Goal: Task Accomplishment & Management: Manage account settings

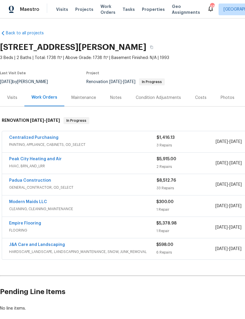
click at [38, 225] on link "Empire Flooring" at bounding box center [25, 223] width 32 height 4
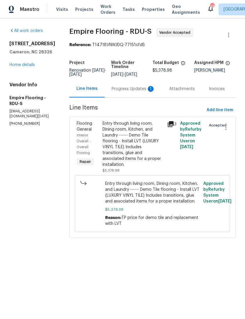
click at [137, 92] on div "Progress Updates 1" at bounding box center [133, 89] width 43 height 6
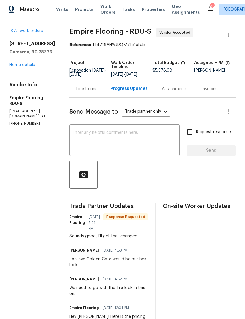
click at [137, 146] on textarea at bounding box center [124, 141] width 103 height 21
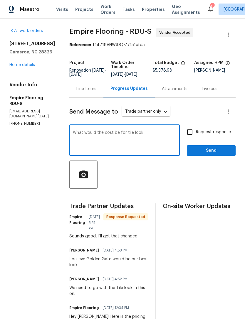
click at [134, 135] on textarea "What would the cost be for tile look" at bounding box center [124, 141] width 103 height 21
click at [176, 136] on textarea "What would the cost be for sheet vinyl- tile look" at bounding box center [124, 141] width 103 height 21
type textarea "What would the cost be for sheet vinyl- tile look. I think we’re spending too m…"
click at [191, 136] on input "Request response" at bounding box center [190, 132] width 12 height 12
checkbox input "true"
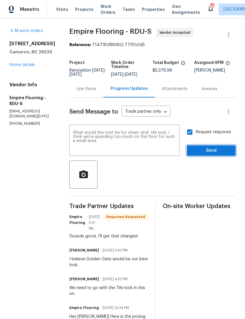
click at [213, 152] on span "Send" at bounding box center [211, 150] width 39 height 7
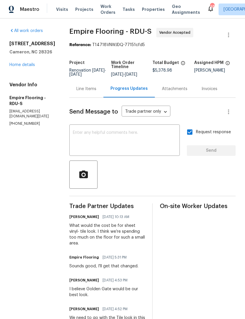
click at [28, 67] on link "Home details" at bounding box center [22, 65] width 26 height 4
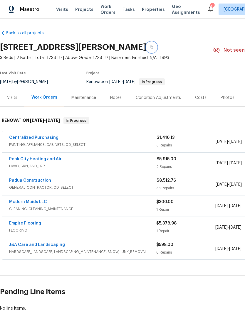
click at [157, 45] on button "button" at bounding box center [151, 47] width 11 height 11
click at [153, 47] on icon "button" at bounding box center [152, 48] width 4 height 4
click at [114, 100] on div "Notes" at bounding box center [115, 98] width 11 height 6
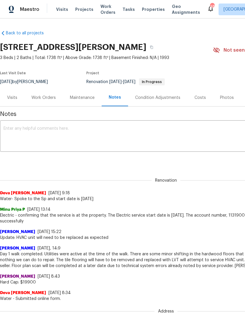
click at [38, 100] on div "Work Orders" at bounding box center [43, 98] width 24 height 6
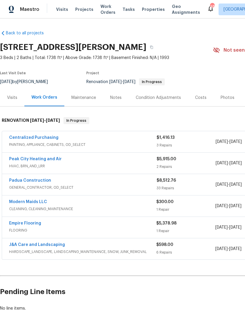
click at [32, 223] on link "Empire Flooring" at bounding box center [25, 223] width 32 height 4
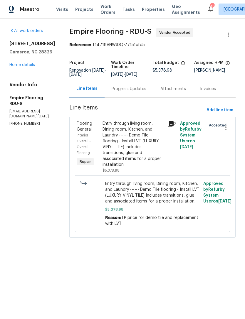
click at [135, 89] on div "Progress Updates" at bounding box center [129, 88] width 49 height 17
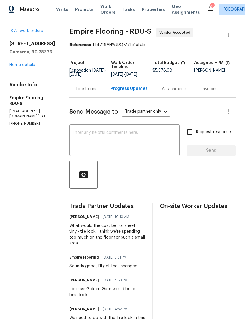
click at [26, 64] on link "Home details" at bounding box center [22, 65] width 26 height 4
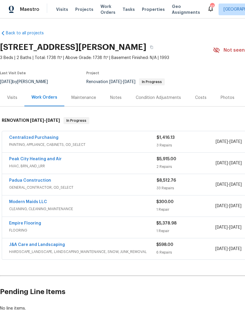
click at [42, 182] on link "Padua Construction" at bounding box center [30, 181] width 42 height 4
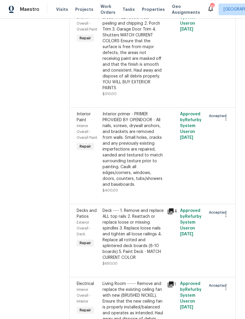
scroll to position [477, 0]
click at [139, 208] on div "Deck ---- 1. Remove and replace ALL top rails 2. Reattach or replace loose or m…" at bounding box center [133, 234] width 61 height 53
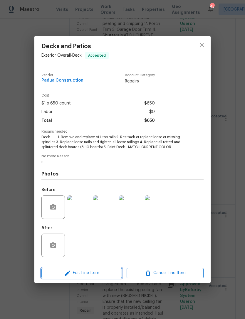
click at [102, 270] on button "Edit Line Item" at bounding box center [81, 273] width 80 height 10
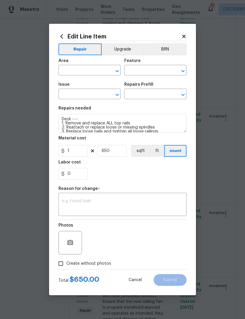
type input "Exterior Overall"
type input "Deck"
type input "Decks and Patios"
type input "Add a Task $1.00"
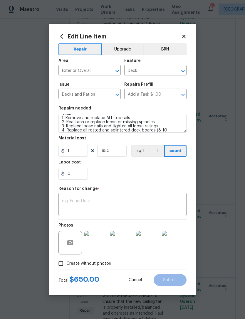
scroll to position [6, 0]
click at [159, 132] on textarea "Deck ---- 1. Remove and replace ALL top rails 2. Reattach or replace loose or m…" at bounding box center [122, 123] width 128 height 19
click at [154, 127] on textarea "Deck ---- 1. Remove and replace ALL top rails 2. Reattach or replace loose or m…" at bounding box center [122, 123] width 128 height 19
click at [177, 127] on textarea "Deck ---- 1. Remove and replace ALL top rails 2. Reattach or replace loose or m…" at bounding box center [122, 123] width 128 height 19
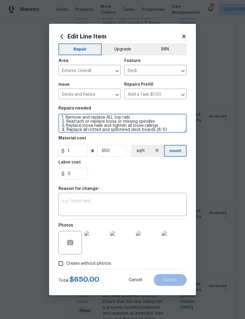
click at [158, 130] on textarea "Deck ---- 1. Remove and replace ALL top rails 2. Reattach or replace loose or m…" at bounding box center [122, 123] width 128 height 19
type textarea "Deck ---- 1. Remove and replace ALL top rails 2. Reattach or replace loose or m…"
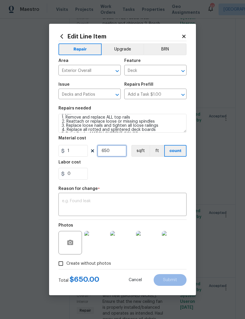
click at [116, 151] on input "650" at bounding box center [111, 151] width 29 height 12
type input "900"
click at [110, 198] on div "x ​" at bounding box center [122, 205] width 128 height 22
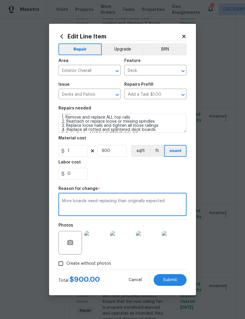
type textarea "More boards need replacing than originally expected."
click at [144, 172] on div "0" at bounding box center [122, 174] width 128 height 12
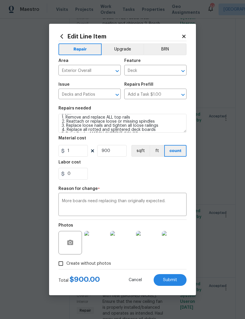
click at [175, 279] on span "Submit" at bounding box center [170, 280] width 14 height 4
type textarea "Deck ---- 1. Remove and replace ALL top rails 2. Reattach or replace loose or m…"
type input "650"
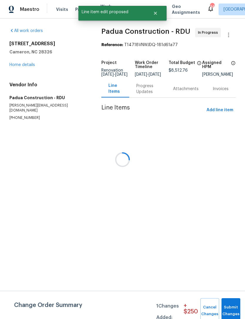
scroll to position [0, 0]
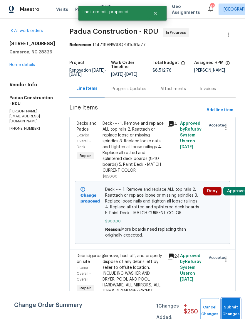
click at [231, 307] on button "Submit Changes" at bounding box center [230, 310] width 19 height 25
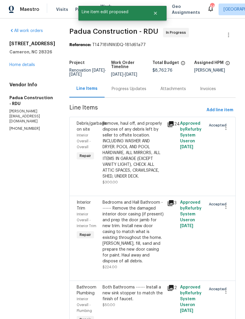
click at [18, 67] on link "Home details" at bounding box center [22, 65] width 26 height 4
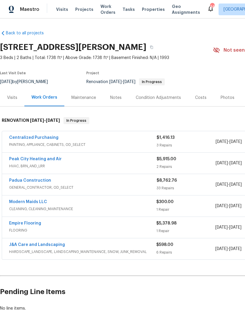
click at [201, 98] on div "Costs" at bounding box center [200, 98] width 11 height 6
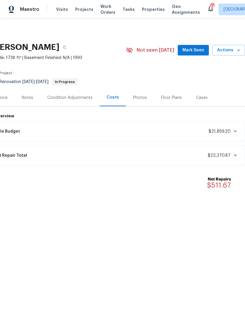
scroll to position [0, 87]
click at [194, 50] on span "Mark Seen" at bounding box center [193, 50] width 22 height 7
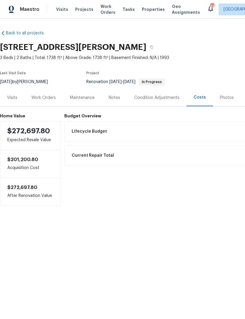
scroll to position [0, 0]
click at [38, 98] on div "Work Orders" at bounding box center [43, 98] width 24 height 6
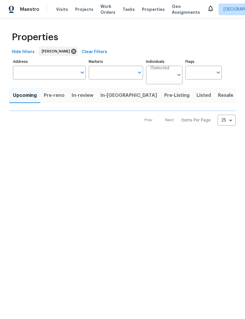
type input "100"
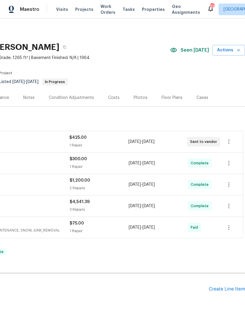
scroll to position [0, 87]
click at [117, 96] on div "Costs" at bounding box center [113, 98] width 11 height 6
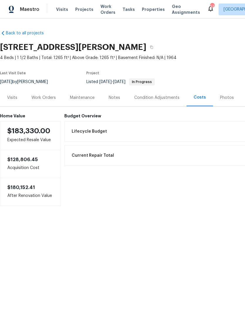
click at [47, 98] on div "Work Orders" at bounding box center [43, 98] width 24 height 6
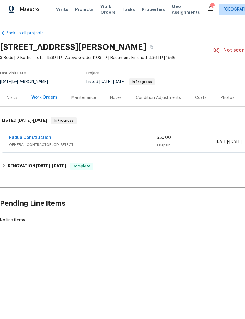
click at [35, 138] on link "Padua Construction" at bounding box center [30, 138] width 42 height 4
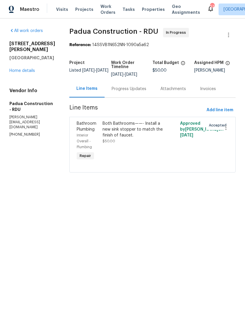
click at [129, 147] on div "Both Bathrooms——- Install a new sink stopper to match the finish of faucet. $50…" at bounding box center [133, 141] width 65 height 45
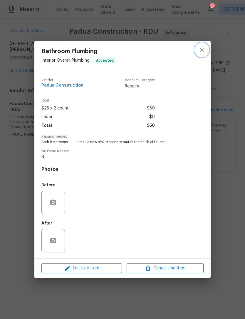
click at [200, 49] on icon "close" at bounding box center [201, 49] width 7 height 7
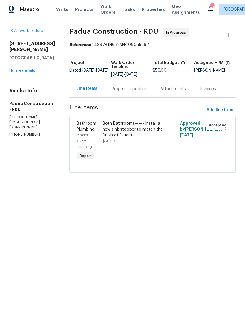
click at [23, 70] on link "Home details" at bounding box center [22, 71] width 26 height 4
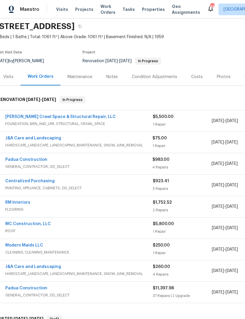
scroll to position [17, 5]
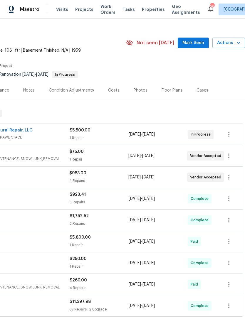
scroll to position [8, 87]
click at [196, 43] on span "Mark Seen" at bounding box center [193, 42] width 22 height 7
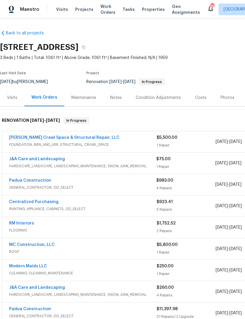
scroll to position [0, 0]
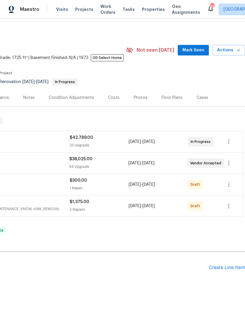
scroll to position [0, 87]
click at [197, 51] on span "Mark Seen" at bounding box center [193, 50] width 22 height 7
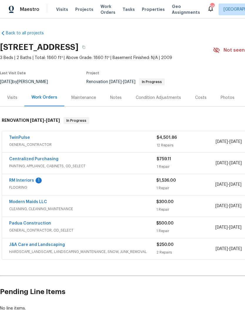
click at [30, 175] on div "RM Interiors 1 FLOORING $1,536.00 1 Repair 9/10/2025 - 9/15/2025 Vendor Accepted" at bounding box center [166, 184] width 328 height 21
click at [30, 179] on link "RM Interiors" at bounding box center [21, 181] width 25 height 4
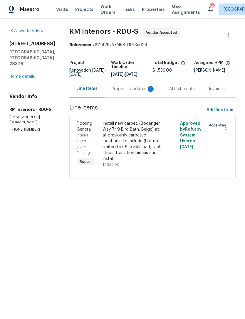
click at [129, 86] on div "Progress Updates 1" at bounding box center [133, 89] width 43 height 6
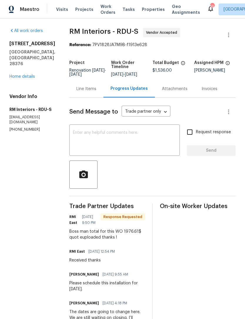
click at [83, 88] on div "Line Items" at bounding box center [86, 89] width 20 height 6
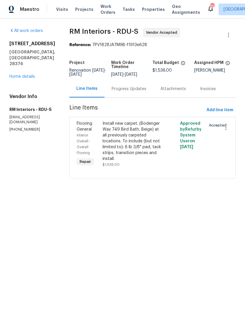
click at [125, 142] on div "Install new carpet. (Bodenger Way 749 Bird Bath, Beige) at all previously carpe…" at bounding box center [133, 141] width 61 height 41
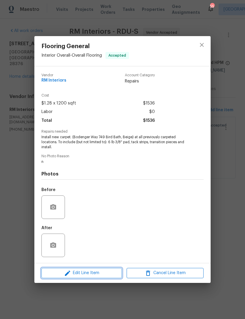
click at [103, 273] on span "Edit Line Item" at bounding box center [81, 273] width 77 height 7
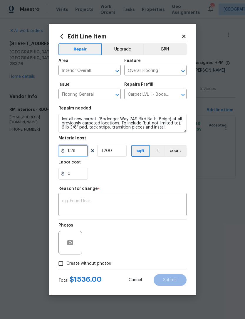
click at [80, 152] on input "1.28" at bounding box center [72, 151] width 29 height 12
click at [174, 151] on button "count" at bounding box center [175, 151] width 22 height 12
click at [76, 150] on input "0" at bounding box center [72, 151] width 29 height 12
type input "1976.61"
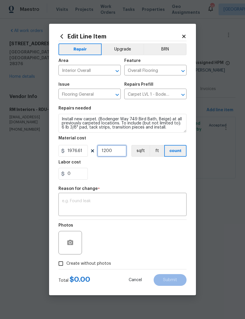
click at [117, 152] on input "1200" at bounding box center [111, 151] width 29 height 12
type input "1"
click at [118, 200] on textarea at bounding box center [122, 205] width 121 height 12
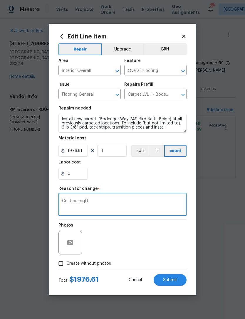
type textarea "Cost per sqft"
click at [130, 169] on div "0" at bounding box center [122, 174] width 128 height 12
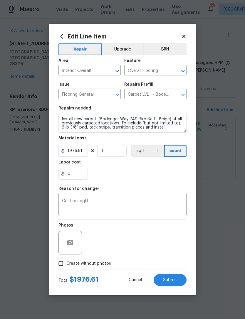
click at [62, 264] on input "Create without photos" at bounding box center [60, 263] width 11 height 11
checkbox input "true"
click at [172, 278] on button "Submit" at bounding box center [170, 280] width 33 height 12
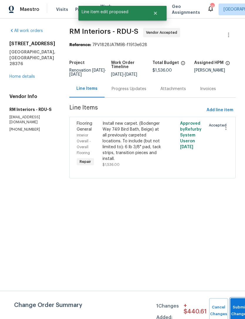
click at [239, 306] on button "Submit Changes" at bounding box center [239, 310] width 19 height 25
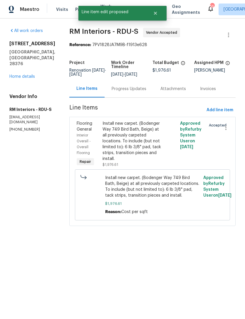
click at [122, 89] on div "Progress Updates" at bounding box center [129, 89] width 35 height 6
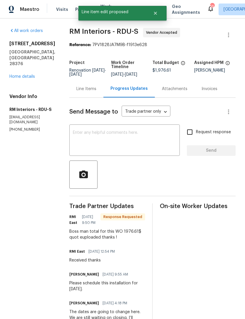
click at [117, 139] on textarea at bounding box center [124, 141] width 103 height 21
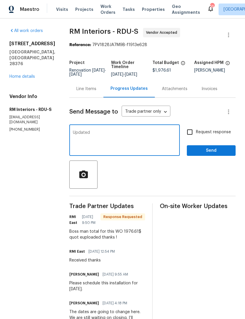
type textarea "Updated"
click at [191, 133] on input "Request response" at bounding box center [190, 132] width 12 height 12
checkbox input "true"
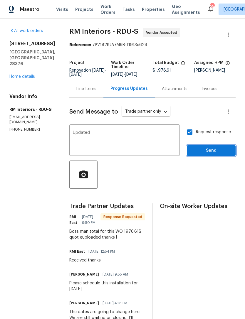
click at [209, 152] on span "Send" at bounding box center [211, 150] width 39 height 7
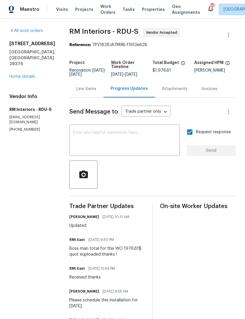
click at [26, 75] on link "Home details" at bounding box center [22, 77] width 26 height 4
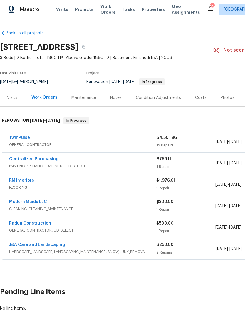
click at [199, 99] on div "Costs" at bounding box center [200, 98] width 11 height 6
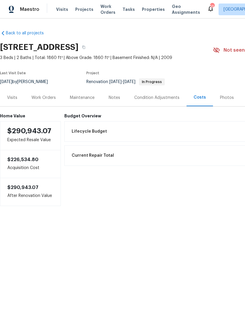
click at [113, 98] on div "Notes" at bounding box center [114, 98] width 11 height 6
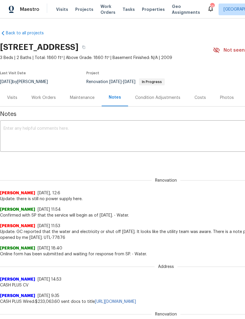
click at [197, 98] on div "Costs" at bounding box center [199, 98] width 11 height 6
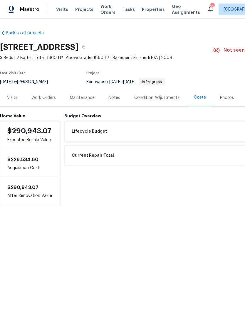
click at [43, 101] on div "Work Orders" at bounding box center [43, 97] width 38 height 17
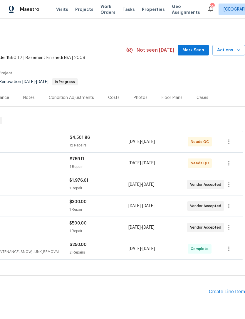
scroll to position [0, 87]
click at [197, 49] on span "Mark Seen" at bounding box center [193, 50] width 22 height 7
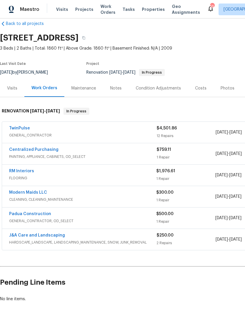
scroll to position [9, 0]
click at [38, 192] on link "Modern Maids LLC" at bounding box center [28, 193] width 38 height 4
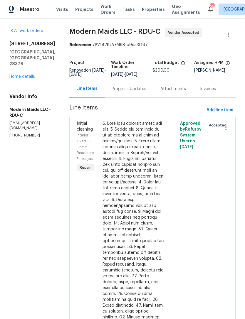
click at [134, 92] on div "Progress Updates" at bounding box center [129, 89] width 35 height 6
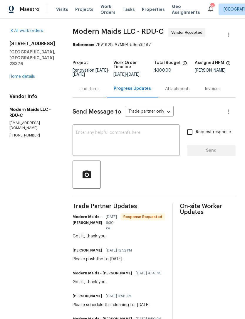
click at [30, 75] on link "Home details" at bounding box center [22, 77] width 26 height 4
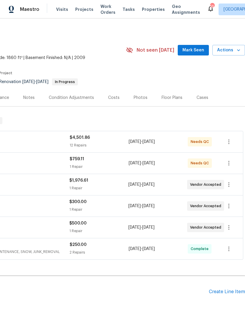
scroll to position [0, 87]
click at [192, 48] on span "Mark Seen" at bounding box center [193, 50] width 22 height 7
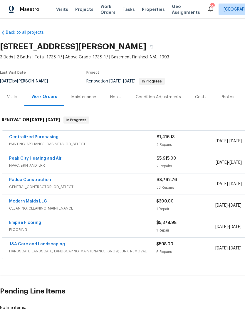
scroll to position [1, 0]
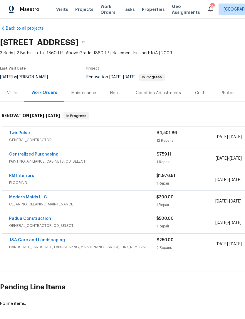
scroll to position [5, 0]
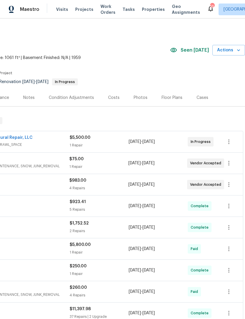
scroll to position [0, 87]
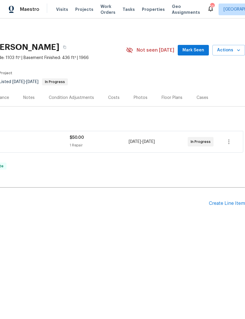
scroll to position [0, 87]
click at [192, 49] on span "Mark Seen" at bounding box center [193, 50] width 22 height 7
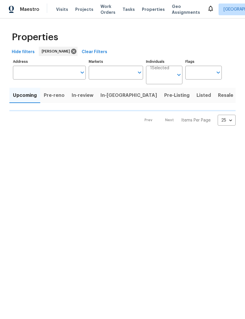
type input "100"
